Goal: Information Seeking & Learning: Learn about a topic

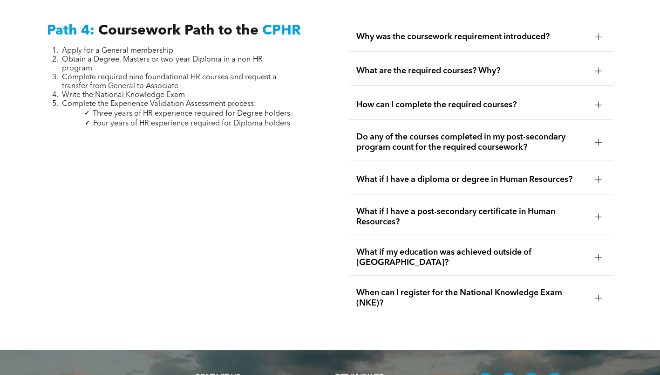
scroll to position [2657, 0]
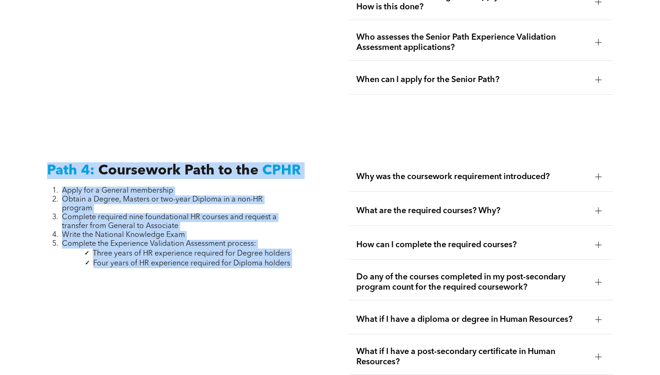
drag, startPoint x: 285, startPoint y: 235, endPoint x: 39, endPoint y: 122, distance: 270.7
click at [39, 128] on div "Path 4: Coursework Path to the CPHR Apply for a General membership Obtain a Deg…" at bounding box center [330, 308] width 660 height 361
click at [218, 128] on div "Path 4: Coursework Path to the CPHR Apply for a General membership Obtain a Deg…" at bounding box center [330, 308] width 660 height 361
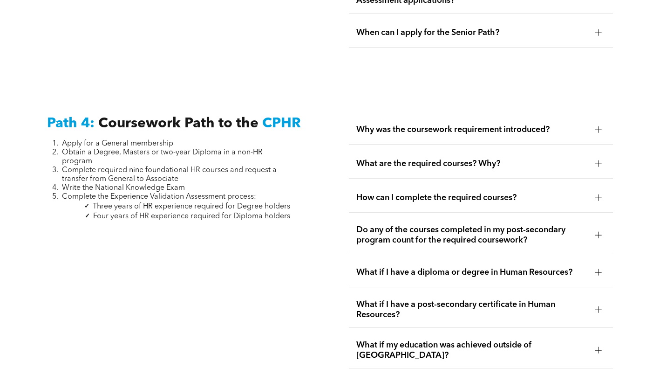
scroll to position [2703, 0]
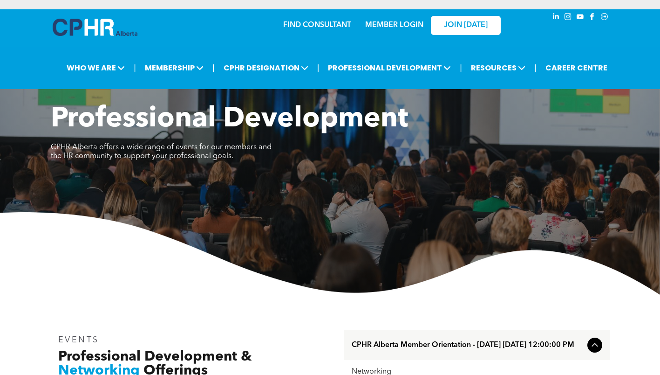
click at [259, 291] on img at bounding box center [330, 253] width 660 height 82
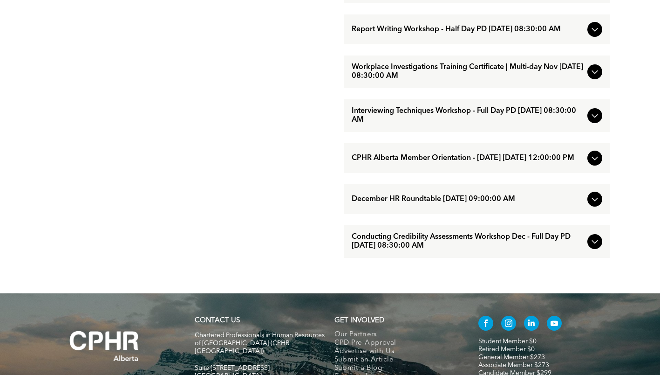
scroll to position [155, 0]
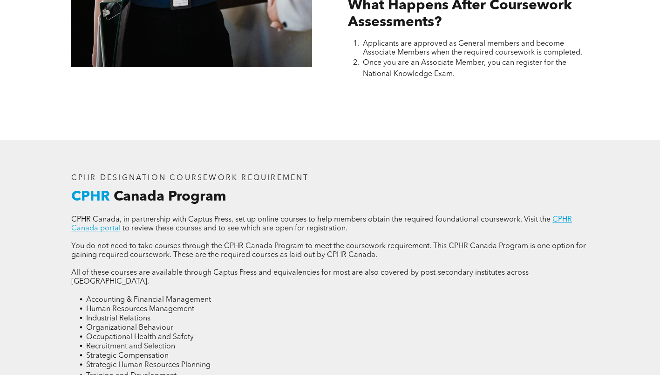
scroll to position [1212, 0]
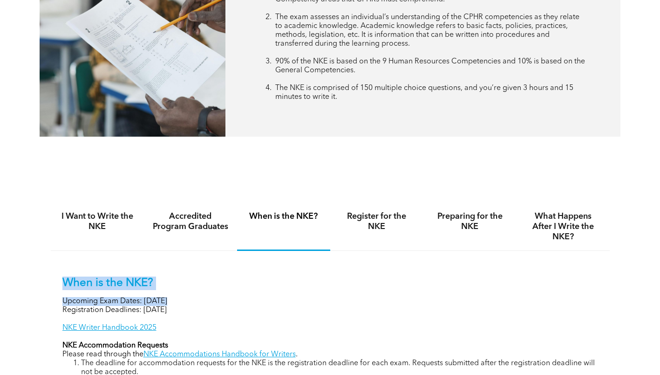
scroll to position [513, 0]
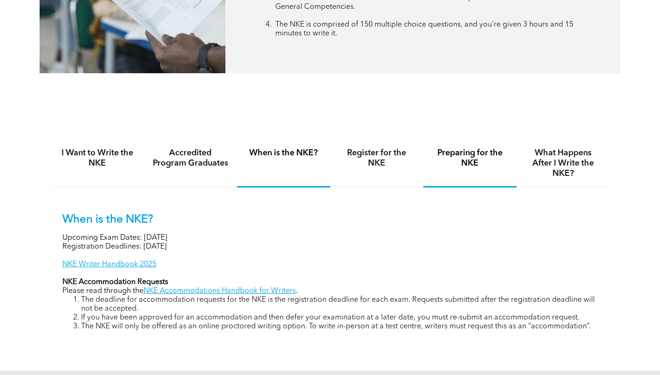
click at [479, 168] on div "Preparing for the NKE" at bounding box center [470, 163] width 93 height 48
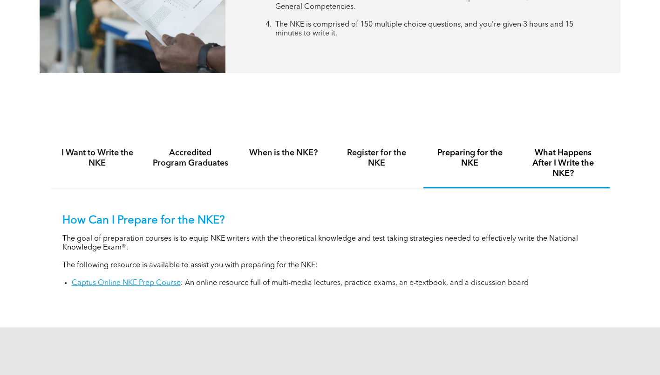
click at [574, 159] on h4 "What Happens After I Write the NKE?" at bounding box center [563, 163] width 76 height 31
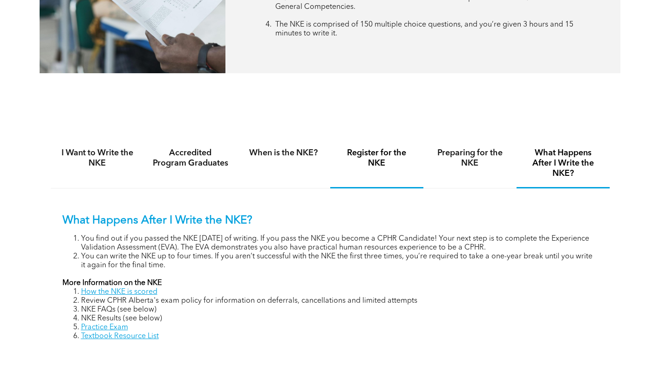
click at [381, 159] on h4 "Register for the NKE" at bounding box center [377, 158] width 76 height 21
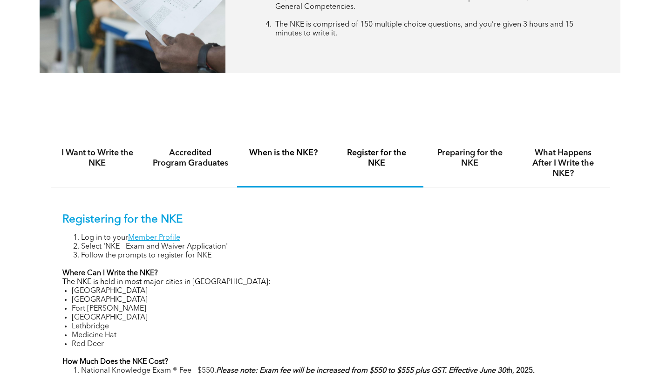
click at [275, 155] on h4 "When is the NKE?" at bounding box center [284, 153] width 76 height 10
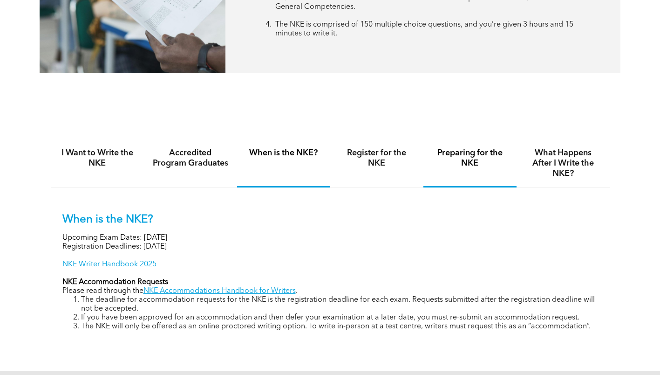
click at [450, 151] on h4 "Preparing for the NKE" at bounding box center [470, 158] width 76 height 21
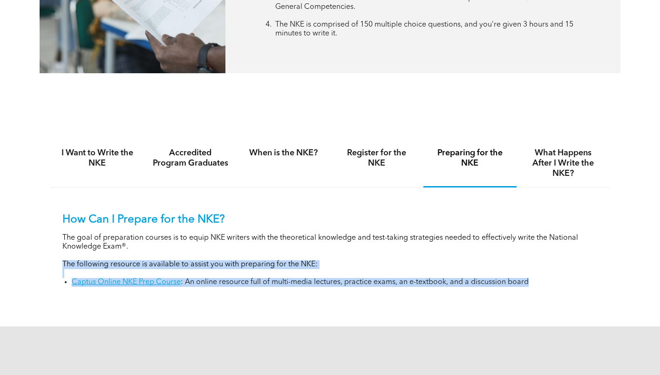
drag, startPoint x: 55, startPoint y: 266, endPoint x: 605, endPoint y: 292, distance: 550.1
click at [605, 292] on div "How Can I Prepare for the NKE? The goal of preparation courses is to equip NKE …" at bounding box center [330, 242] width 559 height 111
copy div "The following resource is available to assist you with preparing for the NKE: C…"
click at [160, 262] on p "The following resource is available to assist you with preparing for the NKE:" at bounding box center [330, 264] width 536 height 9
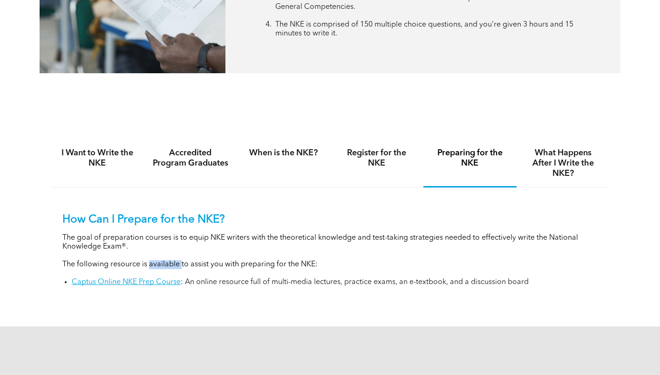
click at [160, 262] on p "The following resource is available to assist you with preparing for the NKE:" at bounding box center [330, 264] width 536 height 9
click at [349, 286] on li "Captus Online NKE Prep Course : An online resource full of multi-media lectures…" at bounding box center [335, 282] width 527 height 9
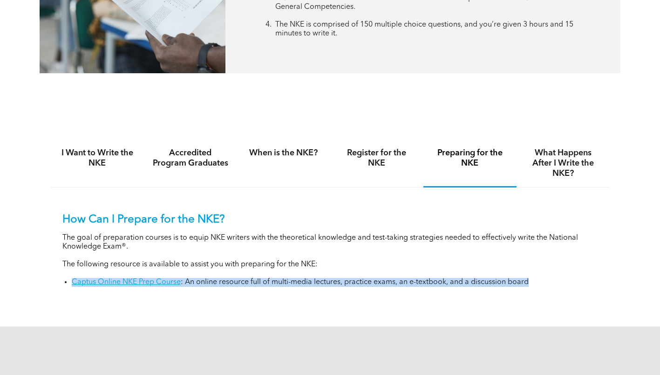
click at [349, 286] on li "Captus Online NKE Prep Course : An online resource full of multi-media lectures…" at bounding box center [335, 282] width 527 height 9
copy div "Captus Online NKE Prep Course : An online resource full of multi-media lectures…"
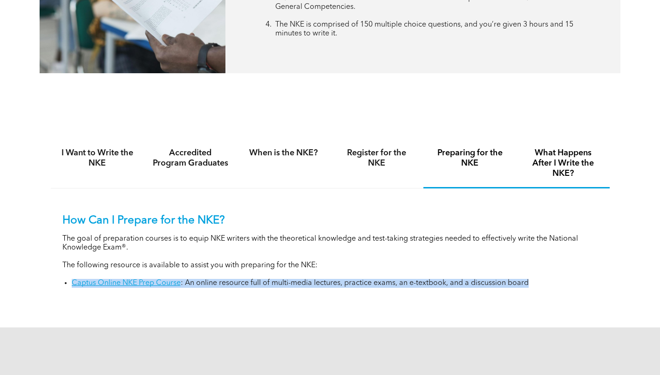
drag, startPoint x: 547, startPoint y: 151, endPoint x: 317, endPoint y: 261, distance: 254.5
click at [547, 151] on h4 "What Happens After I Write the NKE?" at bounding box center [563, 163] width 76 height 31
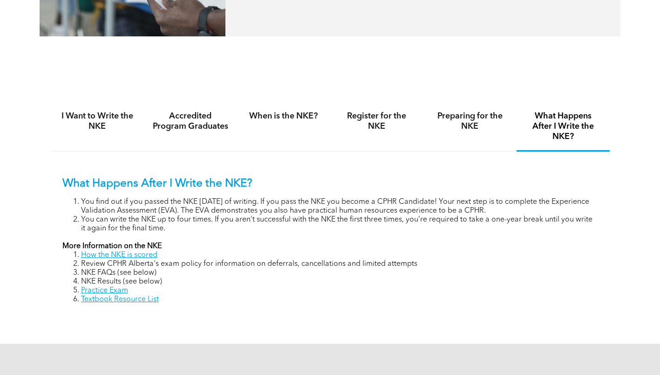
scroll to position [559, 0]
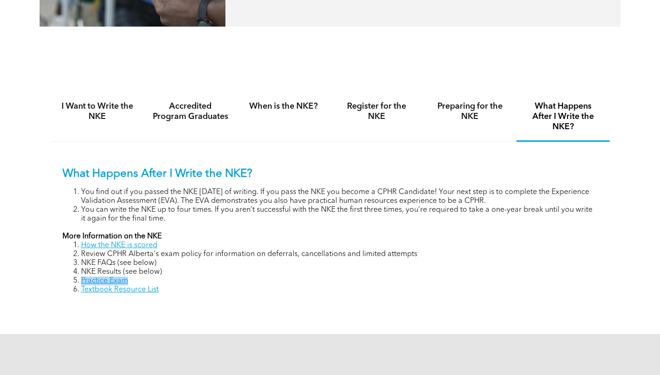
drag, startPoint x: 145, startPoint y: 280, endPoint x: 80, endPoint y: 281, distance: 65.3
click at [81, 281] on li "Practice Exam" at bounding box center [339, 280] width 517 height 9
copy link "Practice Exam"
drag, startPoint x: 168, startPoint y: 283, endPoint x: 158, endPoint y: 289, distance: 11.3
click at [167, 284] on li "Practice Exam" at bounding box center [339, 280] width 517 height 9
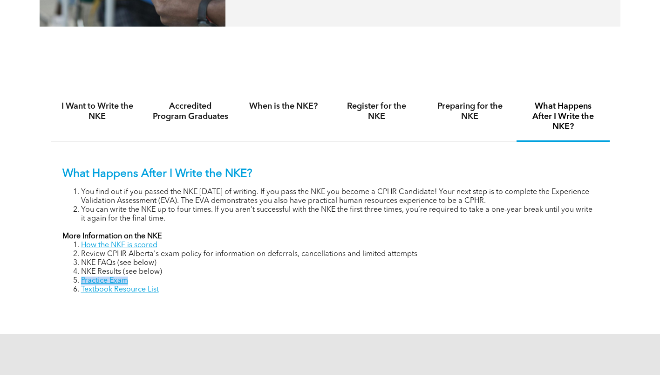
drag, startPoint x: 177, startPoint y: 288, endPoint x: 76, endPoint y: 290, distance: 100.7
click at [81, 290] on li "Textbook Resource List" at bounding box center [339, 289] width 517 height 9
copy link "Textbook Resource List"
drag, startPoint x: 276, startPoint y: 105, endPoint x: 196, endPoint y: 193, distance: 119.1
click at [276, 105] on h4 "When is the NKE?" at bounding box center [284, 106] width 76 height 10
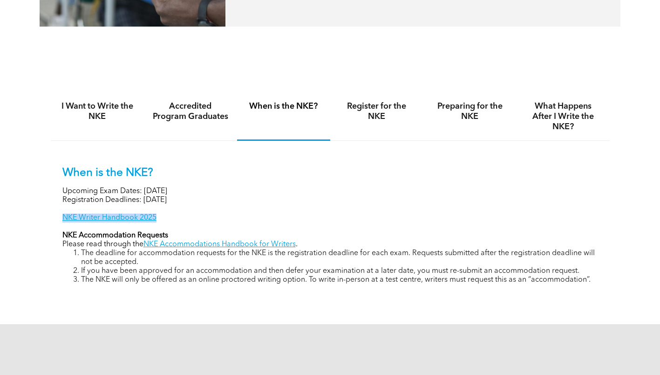
drag, startPoint x: 167, startPoint y: 219, endPoint x: 62, endPoint y: 217, distance: 105.8
click at [62, 217] on div "When is the NKE? Upcoming Exam Dates: November 6, 2025 Registration Deadlines: …" at bounding box center [330, 218] width 559 height 155
copy link "NKE Writer Handbook 2025"
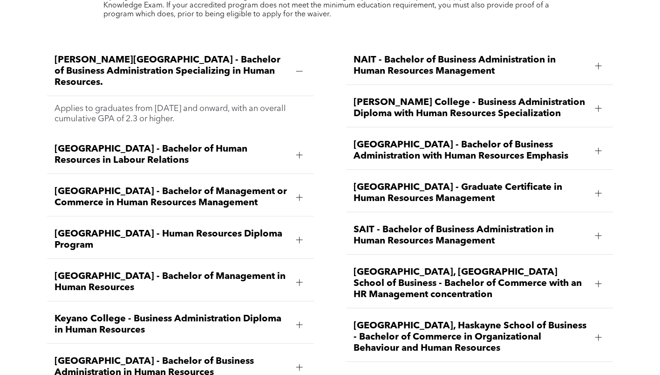
scroll to position [1398, 0]
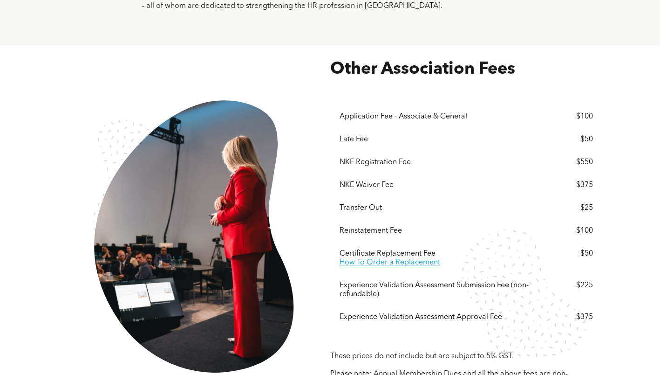
scroll to position [1585, 0]
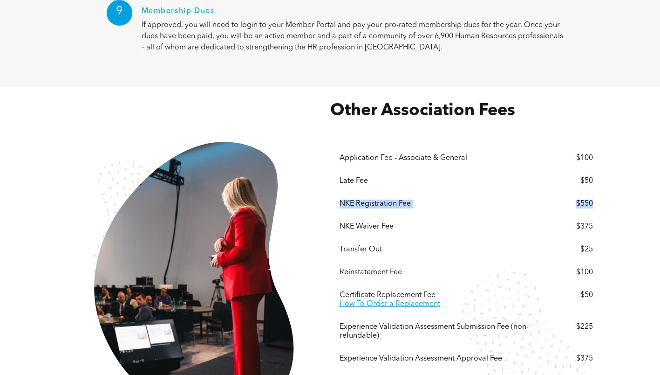
drag, startPoint x: 340, startPoint y: 164, endPoint x: 609, endPoint y: 153, distance: 268.7
click at [609, 153] on div "Other Association Fees These prices do not include but are subject to 5% GST. ﻿…" at bounding box center [330, 279] width 559 height 371
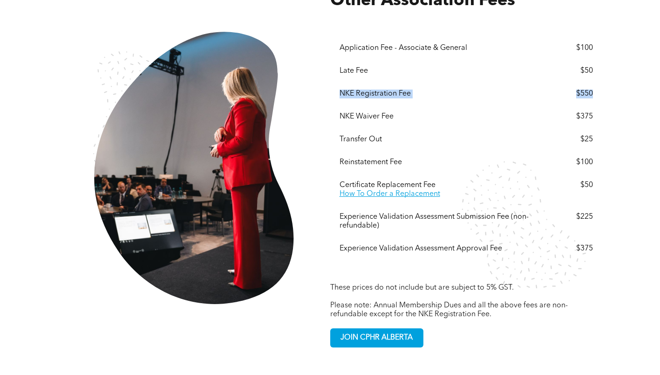
scroll to position [1771, 0]
